Goal: Check status

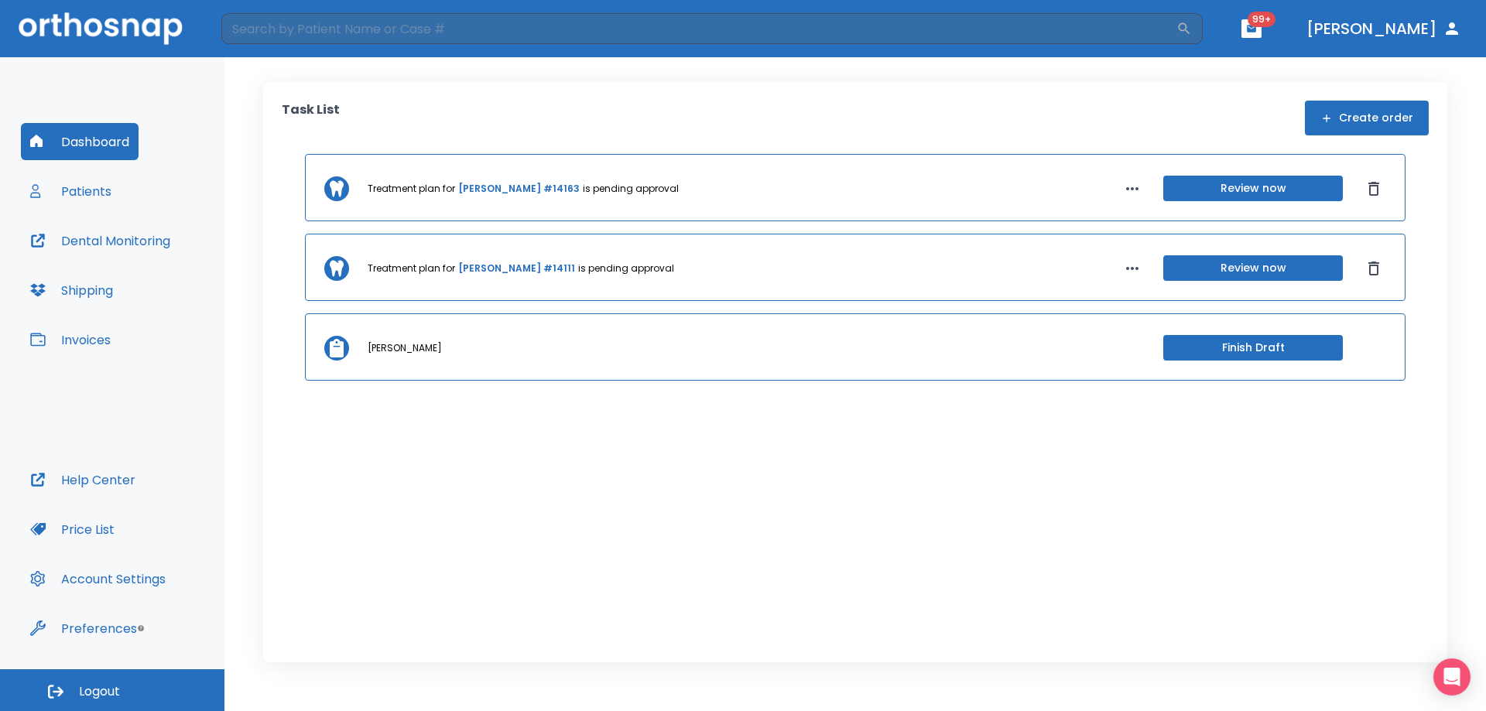
click at [69, 183] on button "Patients" at bounding box center [71, 191] width 100 height 37
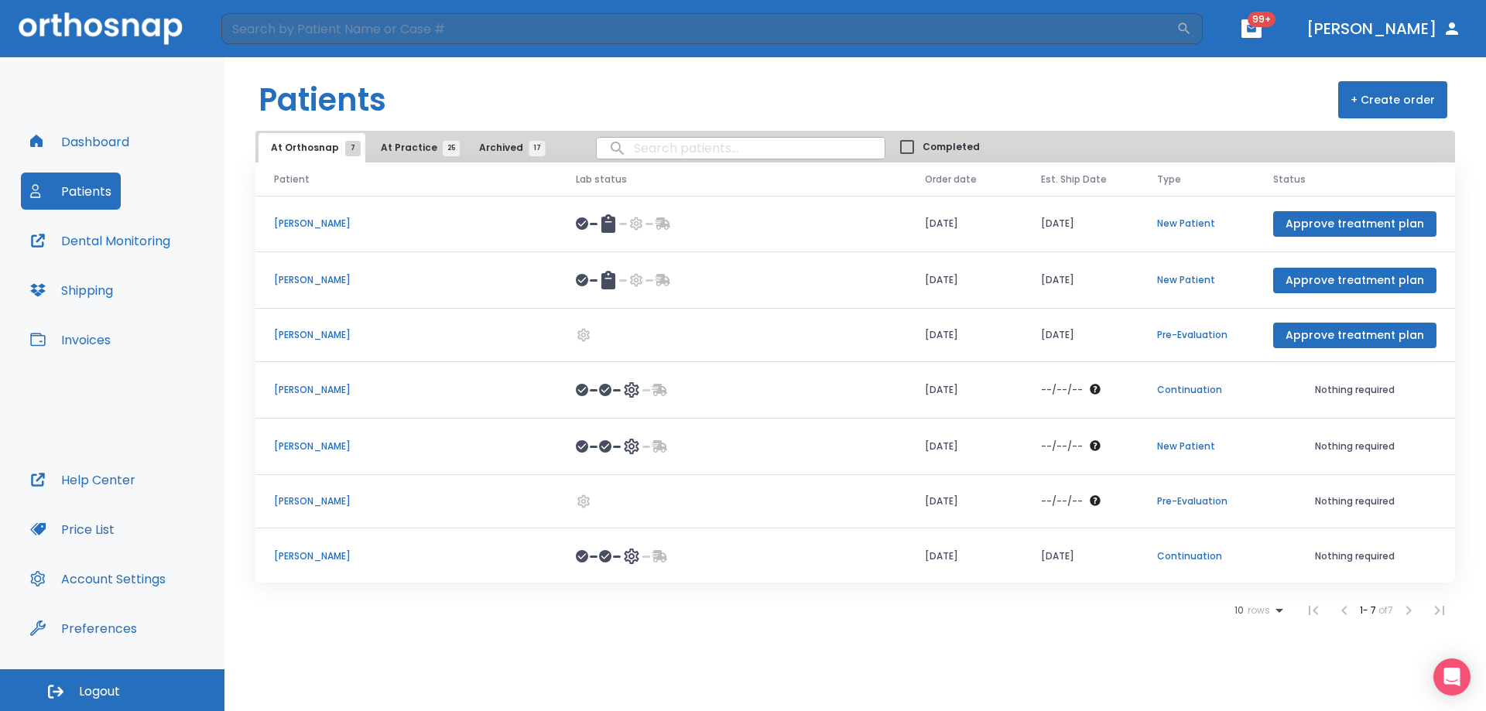
click at [675, 148] on input "search" at bounding box center [741, 148] width 288 height 30
type input "lucas porterfi"
click at [446, 31] on input "search" at bounding box center [698, 28] width 955 height 31
type input "lucas porterfield"
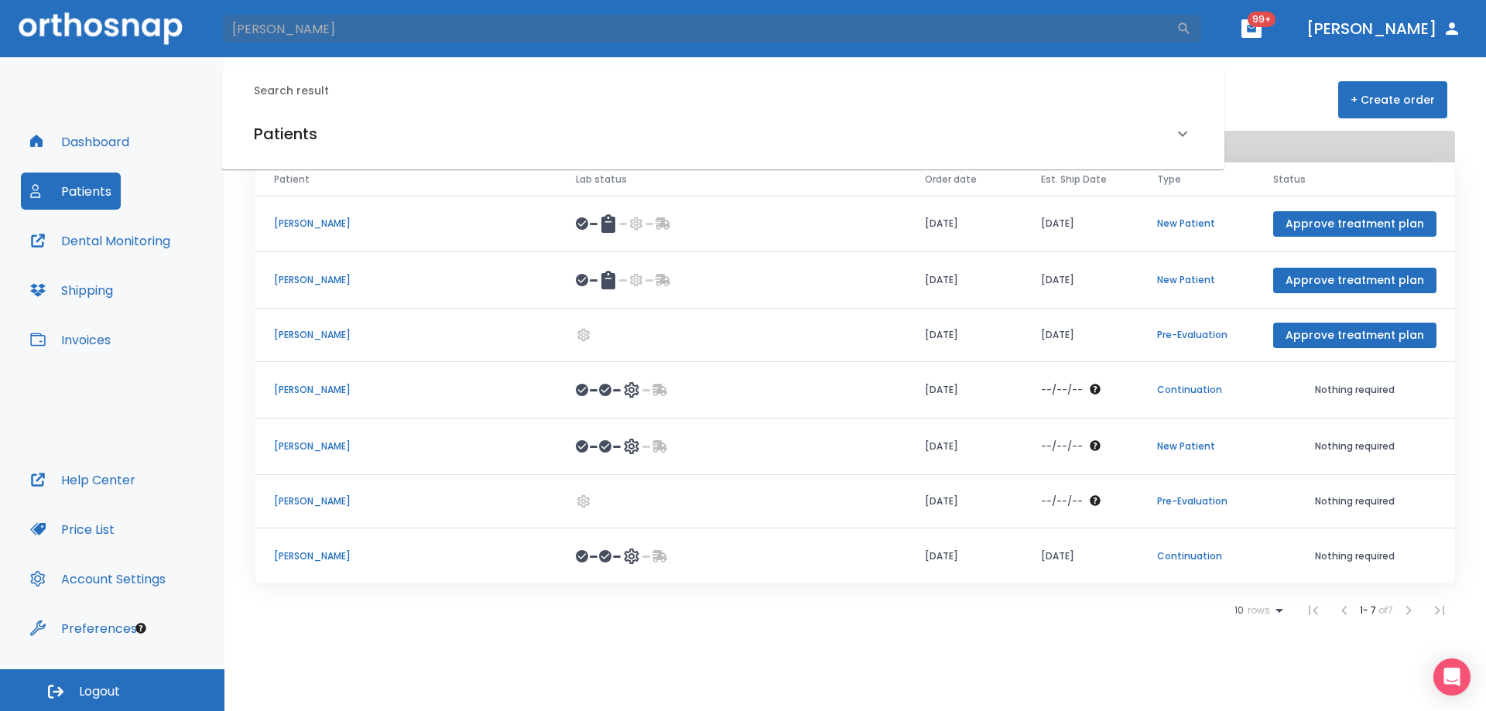
click at [271, 136] on h6 "Patients" at bounding box center [285, 133] width 63 height 25
click at [305, 186] on h6 "Lucas Porterfield (Received by doctor)" at bounding box center [723, 188] width 932 height 22
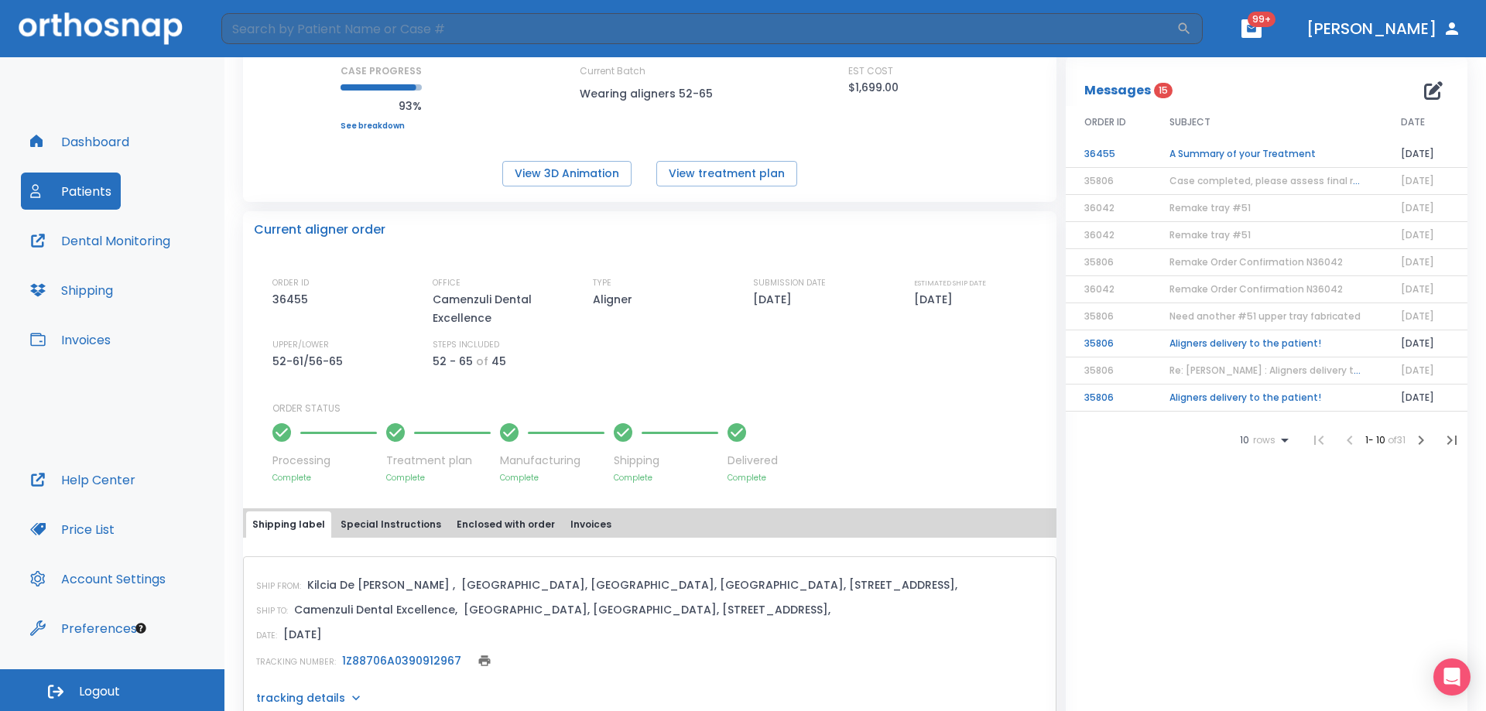
scroll to position [217, 0]
